Goal: Task Accomplishment & Management: Manage account settings

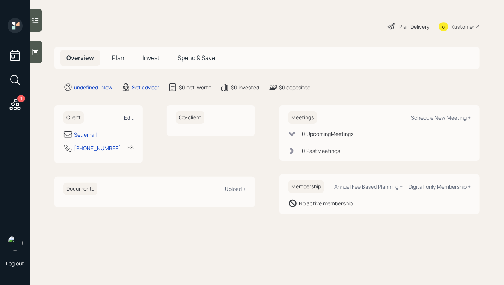
click at [129, 117] on div "Edit" at bounding box center [128, 117] width 9 height 7
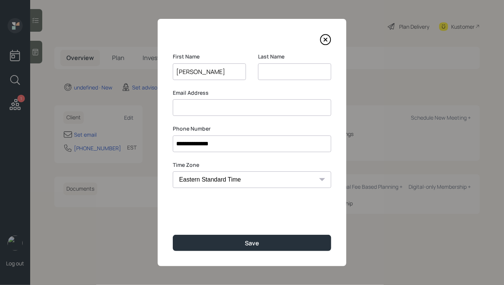
type input "Deborah"
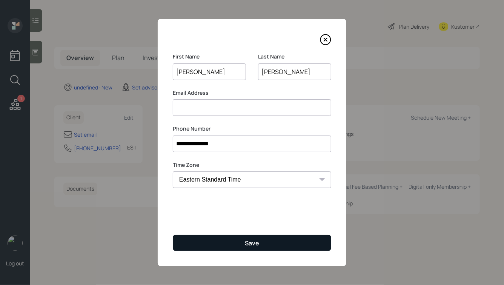
type input "Anderson"
click at [232, 239] on button "Save" at bounding box center [252, 243] width 158 height 16
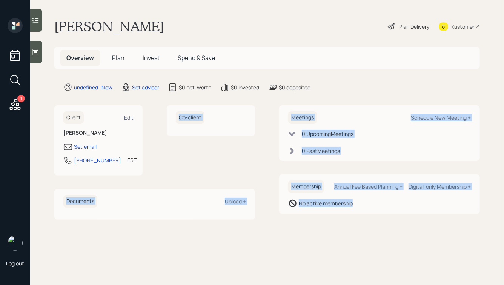
drag, startPoint x: 376, startPoint y: 218, endPoint x: 125, endPoint y: 45, distance: 305.8
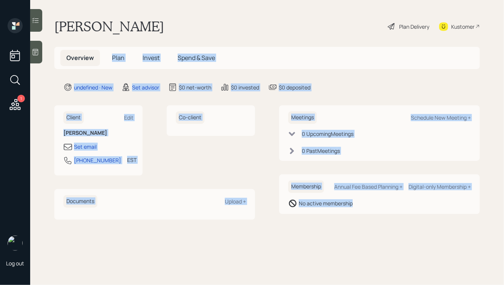
click at [125, 50] on main "Deborah Anderson Plan Delivery Kustomer Overview Plan Invest Spend & Save undef…" at bounding box center [267, 142] width 474 height 285
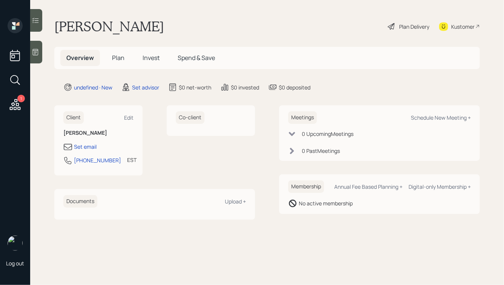
click at [95, 15] on main "Deborah Anderson Plan Delivery Kustomer Overview Plan Invest Spend & Save undef…" at bounding box center [267, 142] width 474 height 285
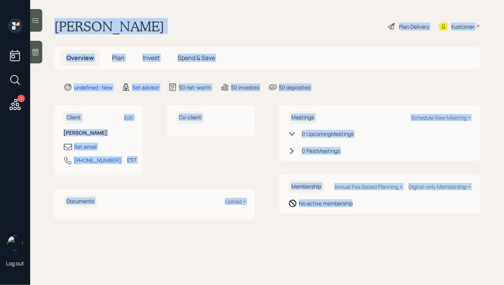
drag, startPoint x: 50, startPoint y: 18, endPoint x: 331, endPoint y: 258, distance: 369.3
click at [331, 258] on main "Deborah Anderson Plan Delivery Kustomer Overview Plan Invest Spend & Save undef…" at bounding box center [267, 142] width 474 height 285
click at [329, 242] on main "Deborah Anderson Plan Delivery Kustomer Overview Plan Invest Spend & Save undef…" at bounding box center [267, 142] width 474 height 285
drag, startPoint x: 53, startPoint y: 24, endPoint x: 394, endPoint y: 238, distance: 402.4
click at [394, 238] on main "Deborah Anderson Plan Delivery Kustomer Overview Plan Invest Spend & Save undef…" at bounding box center [267, 142] width 474 height 285
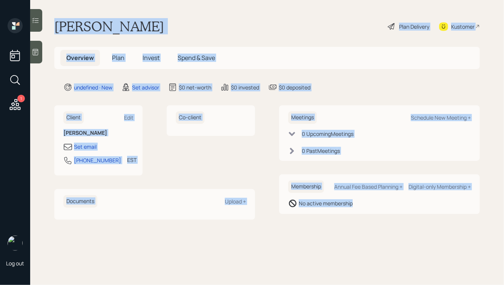
click at [394, 238] on main "Deborah Anderson Plan Delivery Kustomer Overview Plan Invest Spend & Save undef…" at bounding box center [267, 142] width 474 height 285
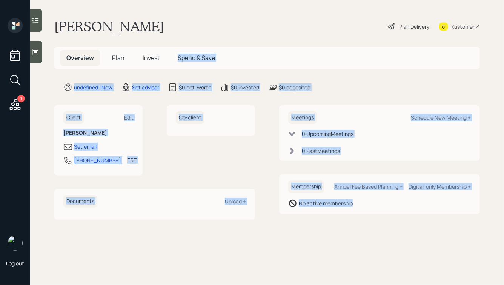
drag, startPoint x: 405, startPoint y: 236, endPoint x: 228, endPoint y: 50, distance: 256.8
click at [228, 50] on main "Deborah Anderson Plan Delivery Kustomer Overview Plan Invest Spend & Save undef…" at bounding box center [267, 142] width 474 height 285
click at [231, 42] on main "Deborah Anderson Plan Delivery Kustomer Overview Plan Invest Spend & Save undef…" at bounding box center [267, 142] width 474 height 285
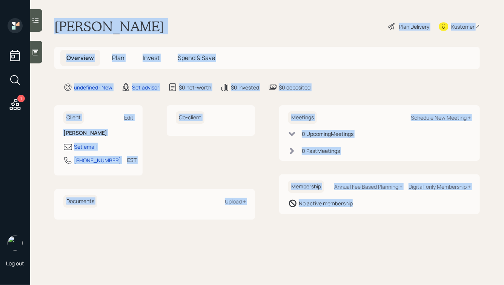
drag, startPoint x: 55, startPoint y: 24, endPoint x: 388, endPoint y: 227, distance: 389.2
click at [388, 227] on main "Deborah Anderson Plan Delivery Kustomer Overview Plan Invest Spend & Save undef…" at bounding box center [267, 142] width 474 height 285
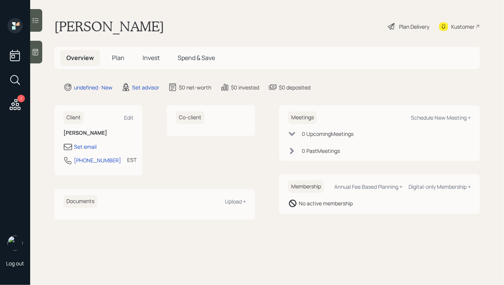
drag, startPoint x: 392, startPoint y: 226, endPoint x: 157, endPoint y: 26, distance: 309.2
click at [157, 26] on main "Deborah Anderson Plan Delivery Kustomer Overview Plan Invest Spend & Save undef…" at bounding box center [267, 142] width 474 height 285
click at [146, 28] on h1 "Deborah Anderson" at bounding box center [109, 26] width 110 height 17
click at [35, 50] on icon at bounding box center [36, 52] width 6 height 6
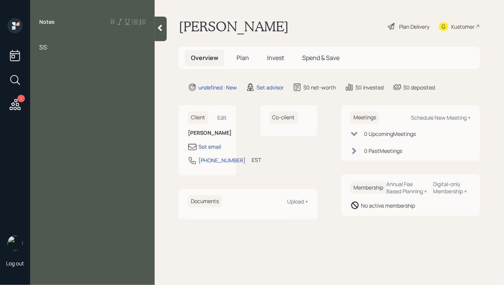
click at [43, 35] on div at bounding box center [92, 39] width 106 height 8
click at [55, 56] on div "SS:" at bounding box center [92, 55] width 106 height 8
click at [49, 38] on div at bounding box center [92, 39] width 106 height 8
